Goal: Register for event/course

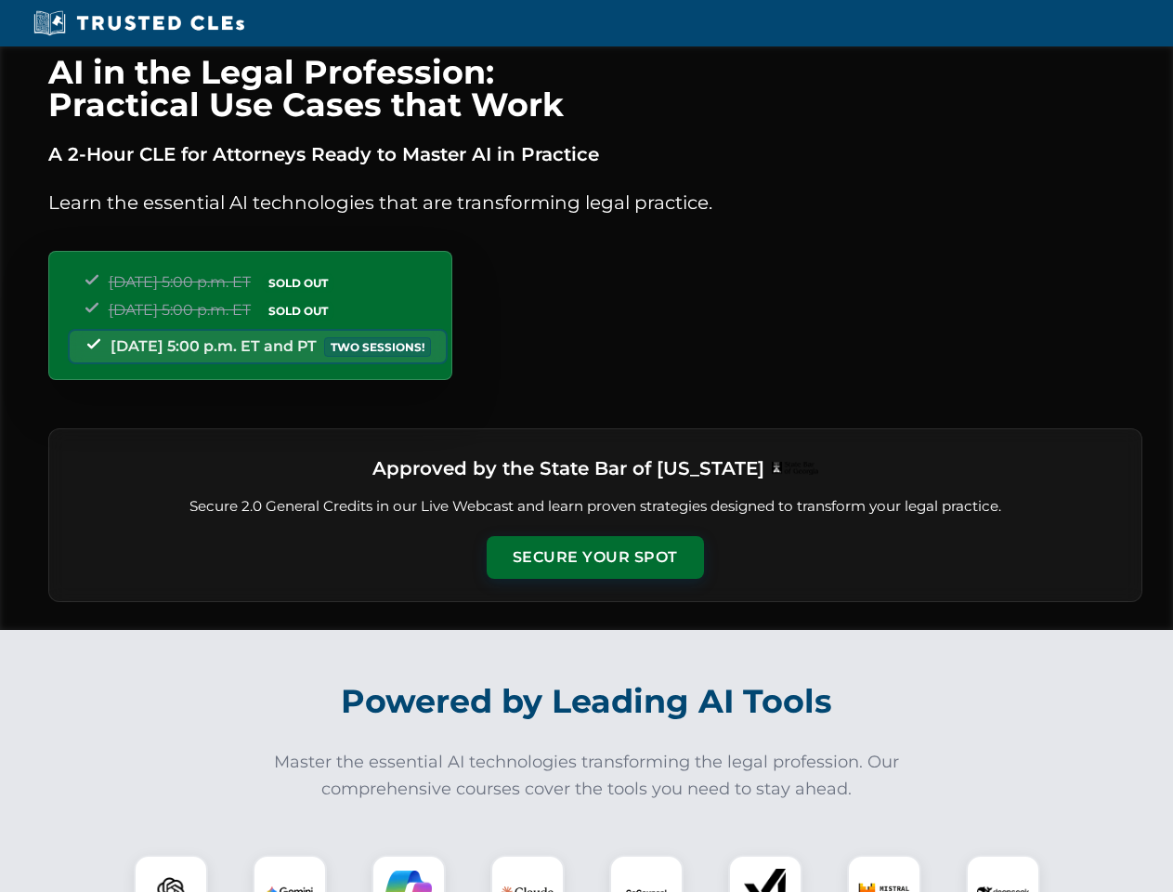
click at [595, 557] on button "Secure Your Spot" at bounding box center [595, 557] width 217 height 43
click at [171, 873] on img at bounding box center [171, 892] width 54 height 54
